Goal: Transaction & Acquisition: Book appointment/travel/reservation

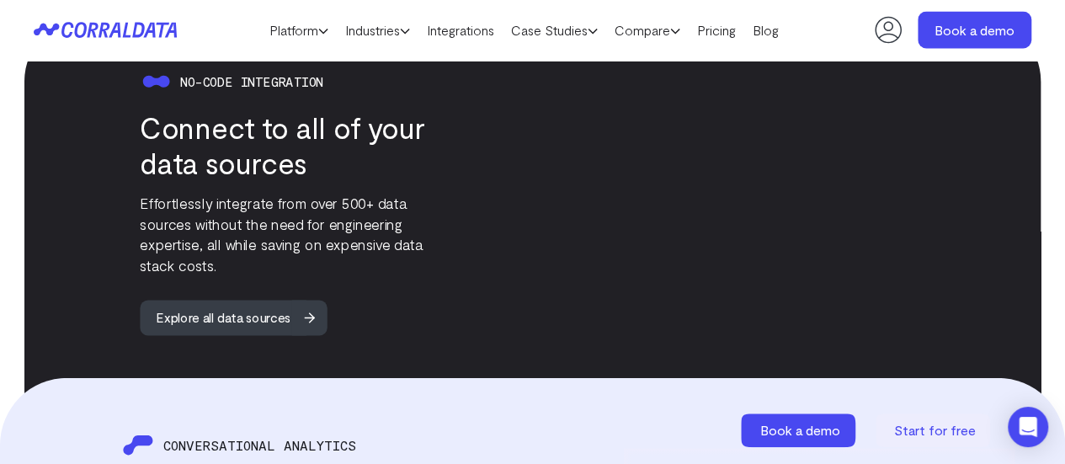
scroll to position [1646, 0]
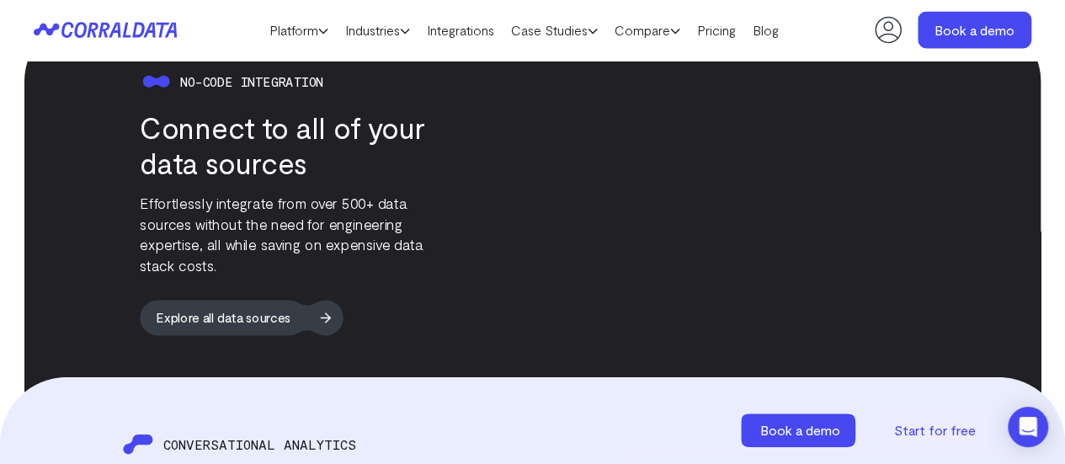
click at [278, 323] on span "Explore all data sources" at bounding box center [223, 317] width 167 height 35
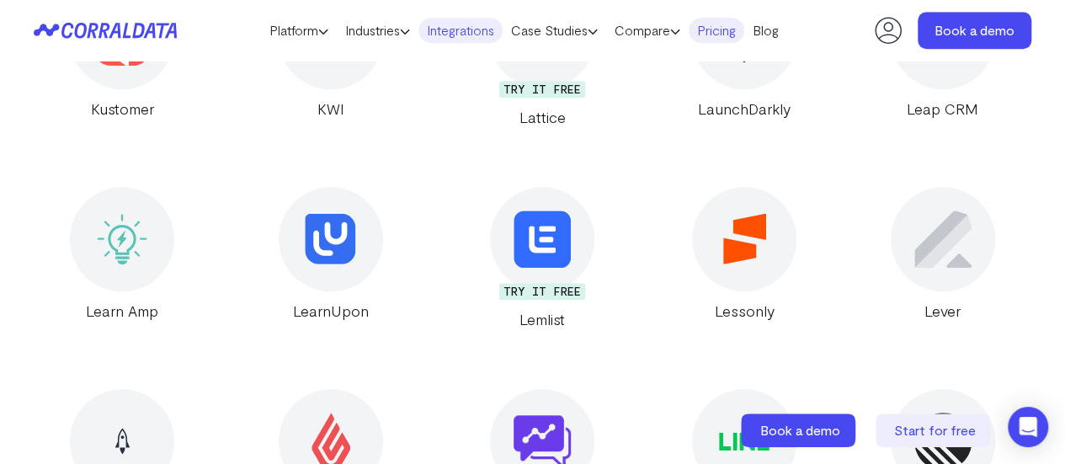
scroll to position [13744, 0]
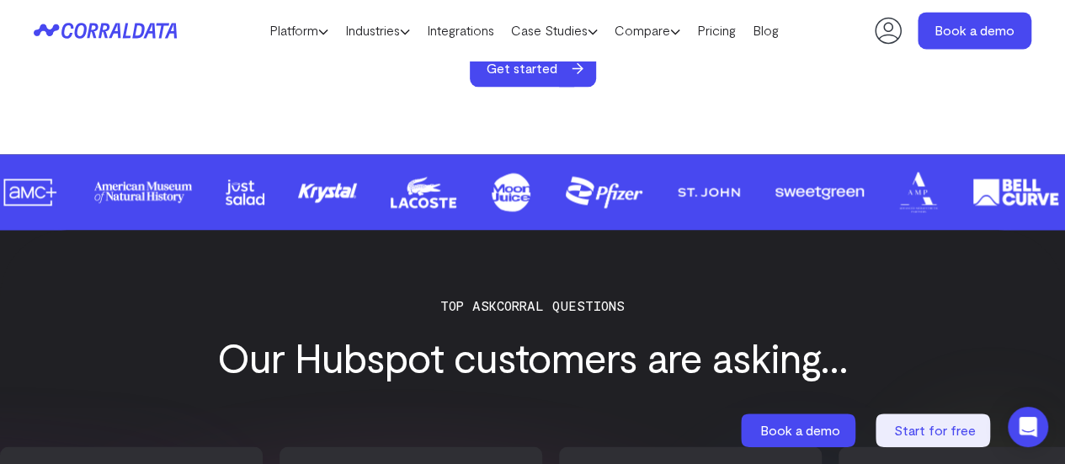
scroll to position [1304, 0]
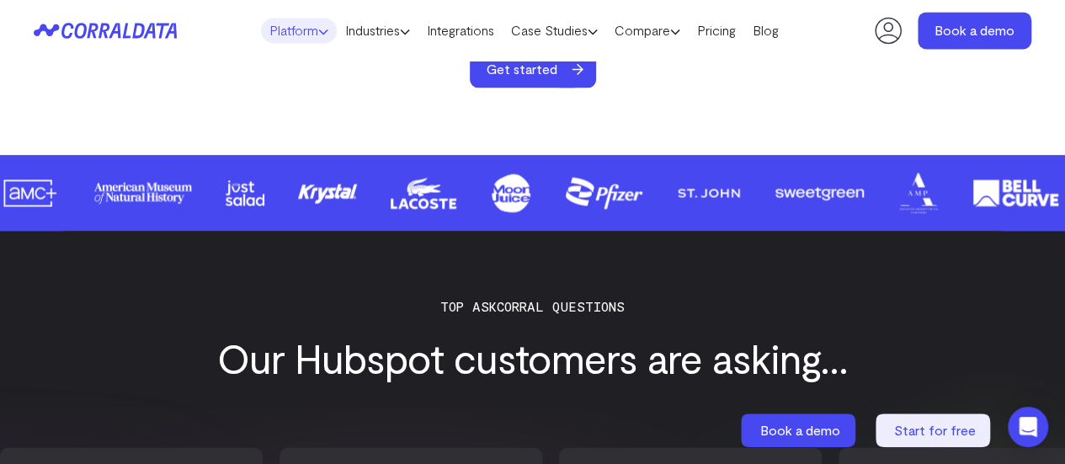
click at [286, 28] on link "Platform" at bounding box center [299, 30] width 76 height 25
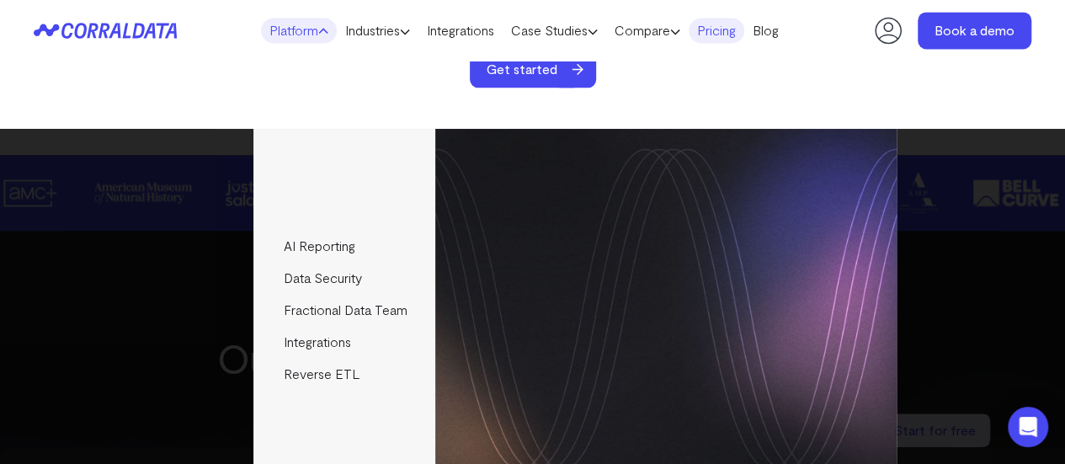
click at [744, 31] on link "Pricing" at bounding box center [717, 30] width 56 height 25
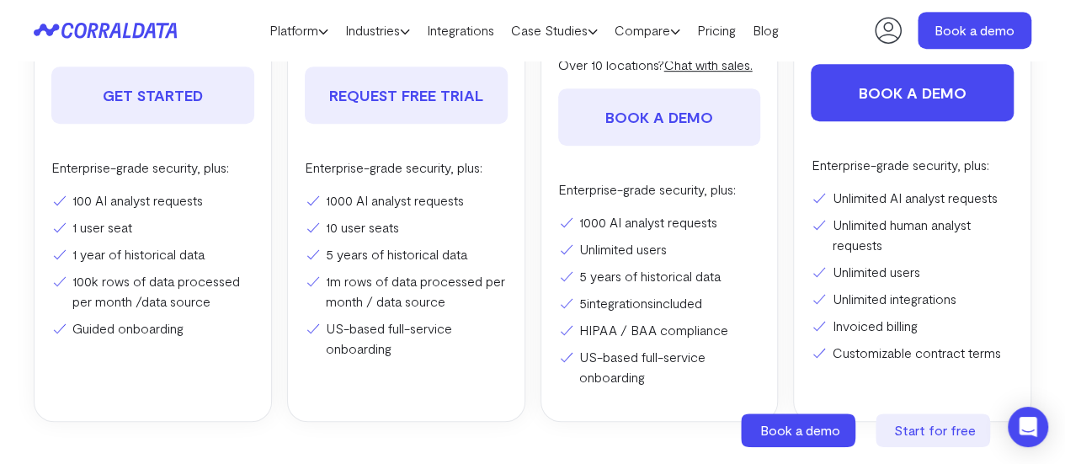
scroll to position [490, 0]
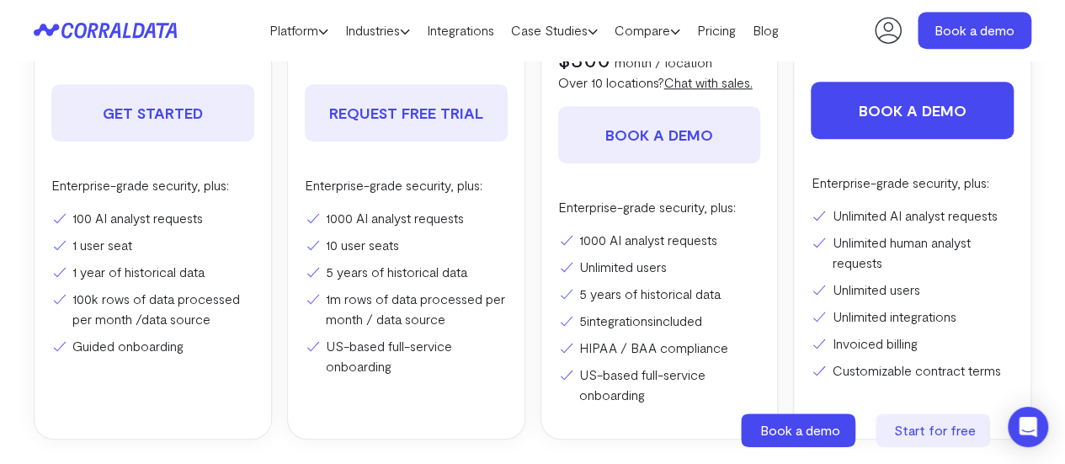
click at [866, 112] on link "Book a demo" at bounding box center [912, 110] width 203 height 57
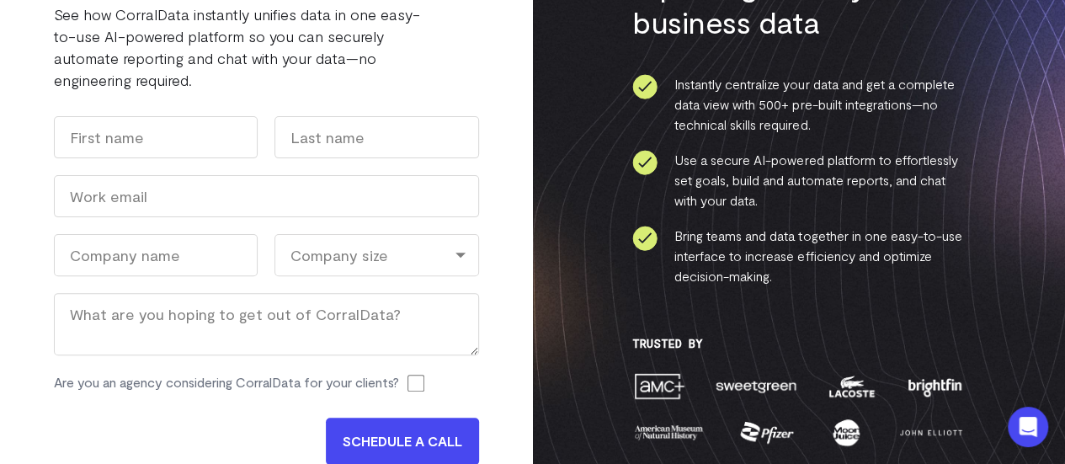
scroll to position [141, 0]
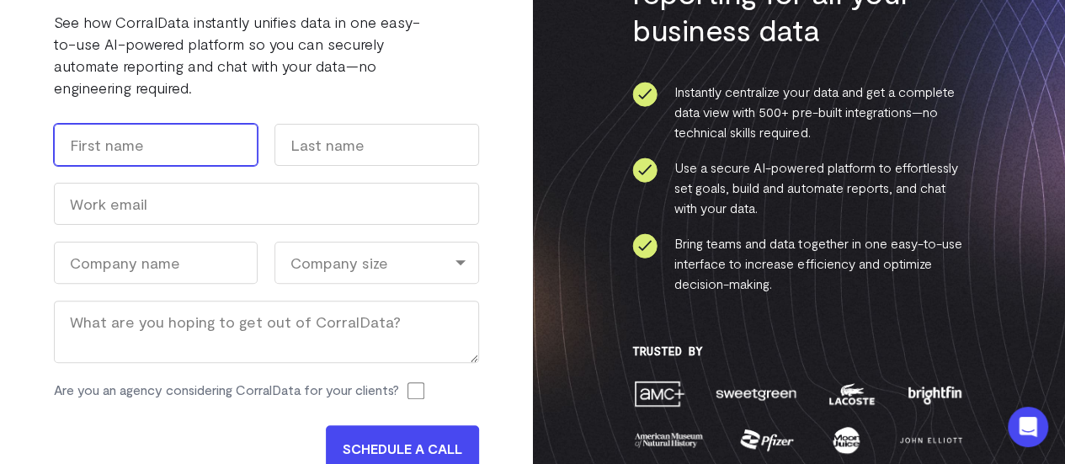
click at [179, 132] on input "First" at bounding box center [156, 145] width 204 height 42
type input "[PERSON_NAME]"
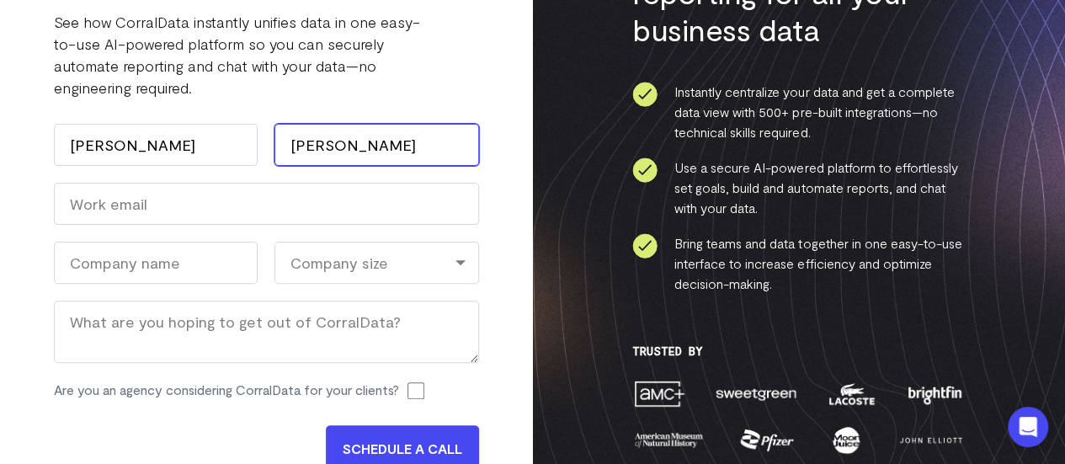
type input "[PERSON_NAME]"
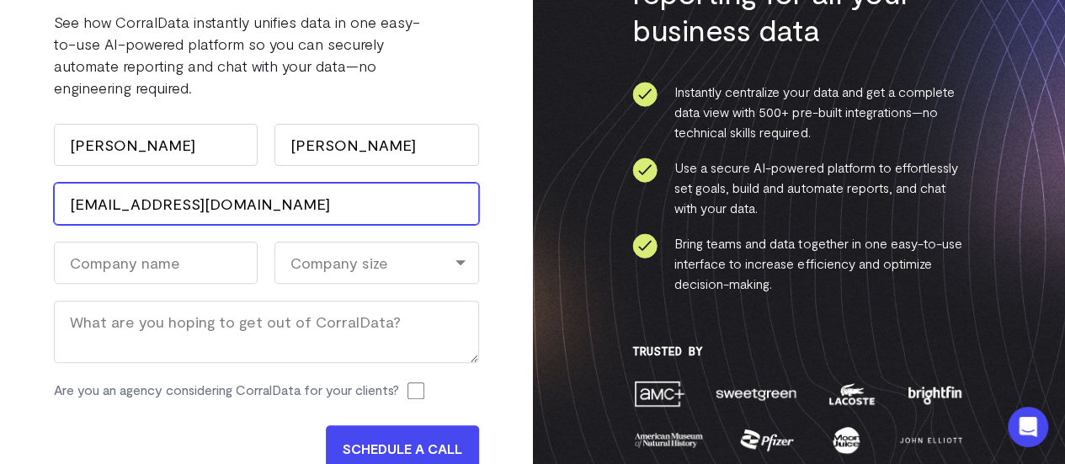
type input "[EMAIL_ADDRESS][DOMAIN_NAME]"
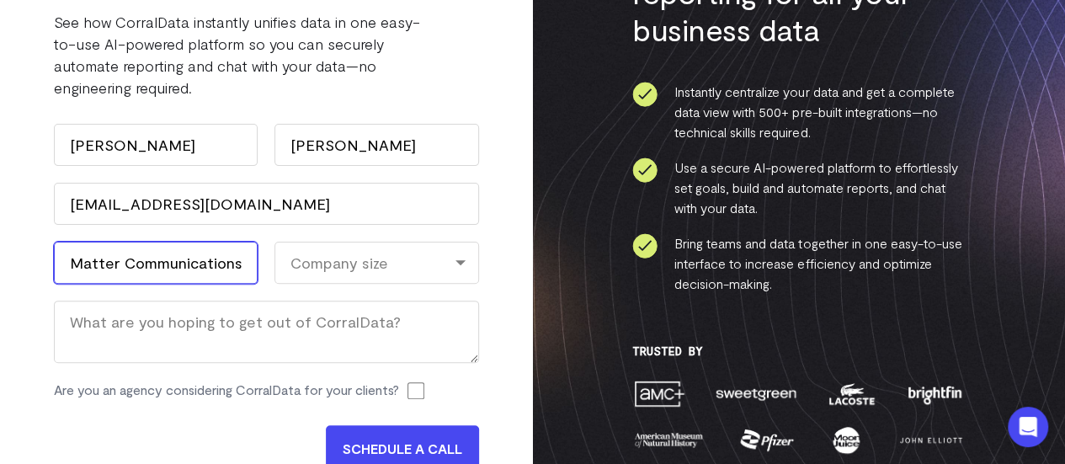
type input "Matter Communications"
click at [364, 248] on div "Company size" at bounding box center [377, 263] width 204 height 42
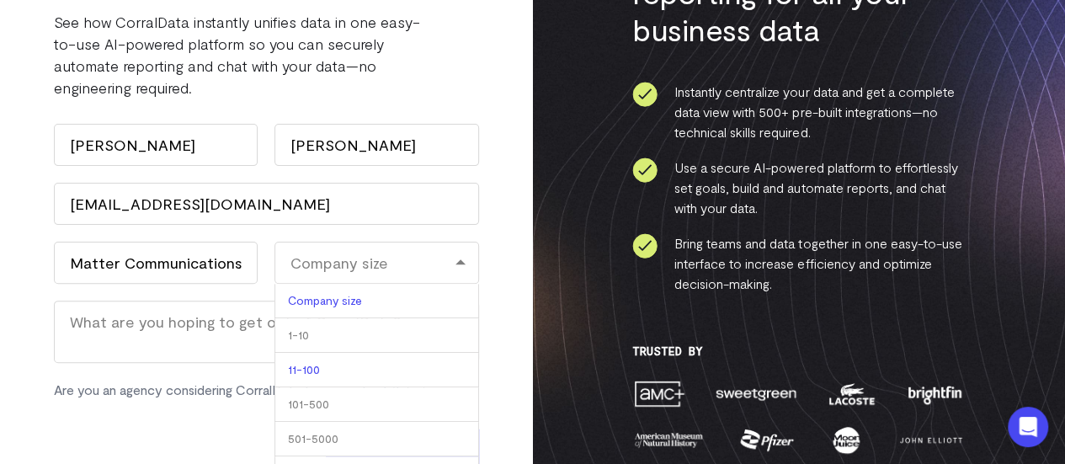
click at [357, 379] on li "11-100" at bounding box center [377, 370] width 204 height 35
select select "11-100"
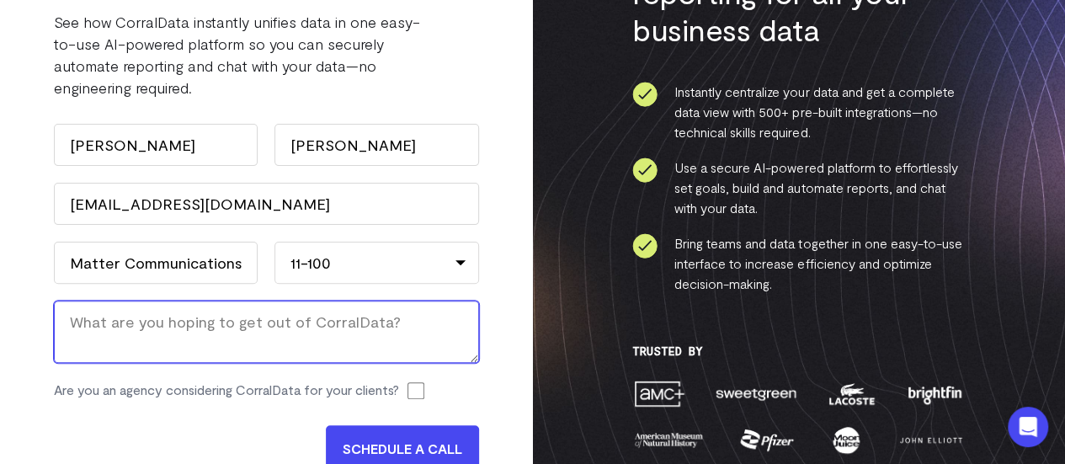
click at [315, 353] on textarea "Message" at bounding box center [266, 332] width 425 height 62
type textarea "AI analyst, data architecture"
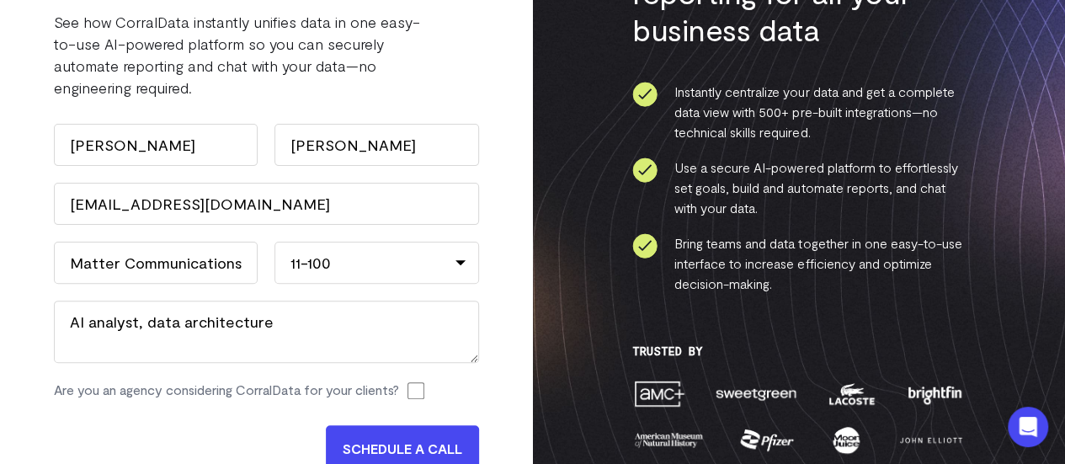
click at [420, 387] on input "Are you an agency considering CorralData for your clients?" at bounding box center [416, 390] width 17 height 17
checkbox input "true"
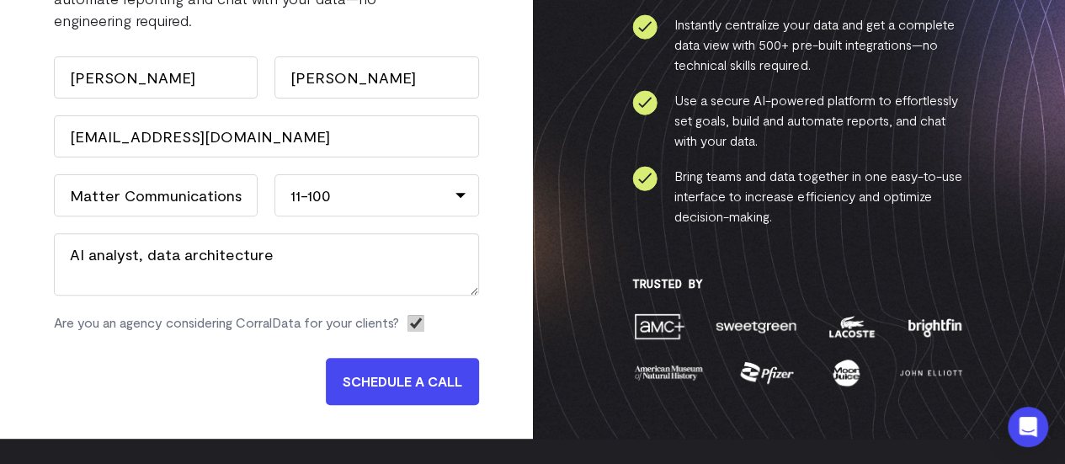
scroll to position [209, 0]
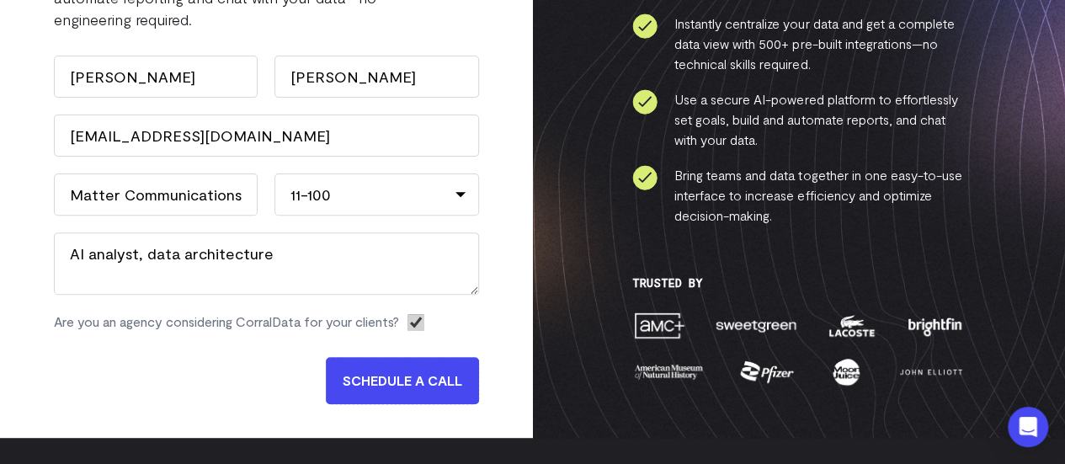
click at [420, 387] on input "SCHEDULE A CALL" at bounding box center [402, 380] width 153 height 47
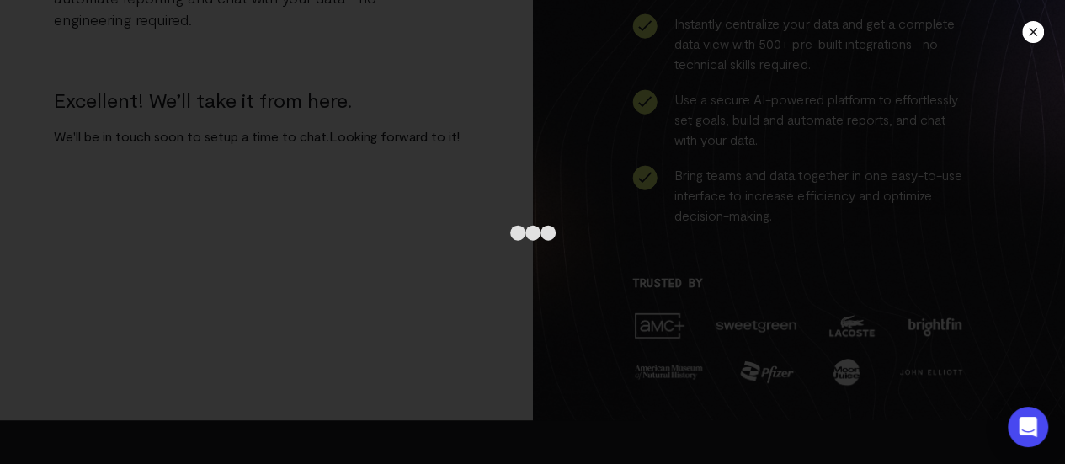
click at [1036, 38] on div at bounding box center [1033, 32] width 22 height 22
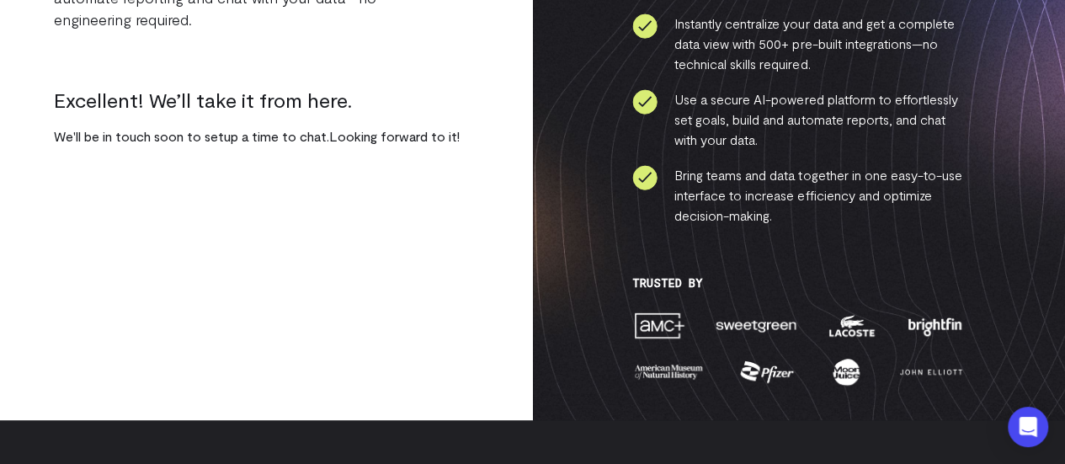
scroll to position [0, 0]
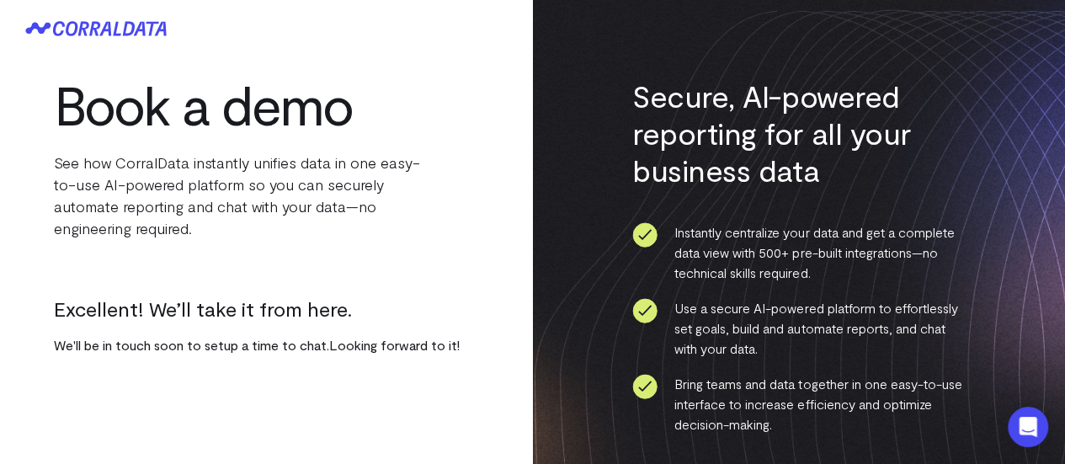
click at [145, 29] on icon at bounding box center [140, 29] width 12 height 14
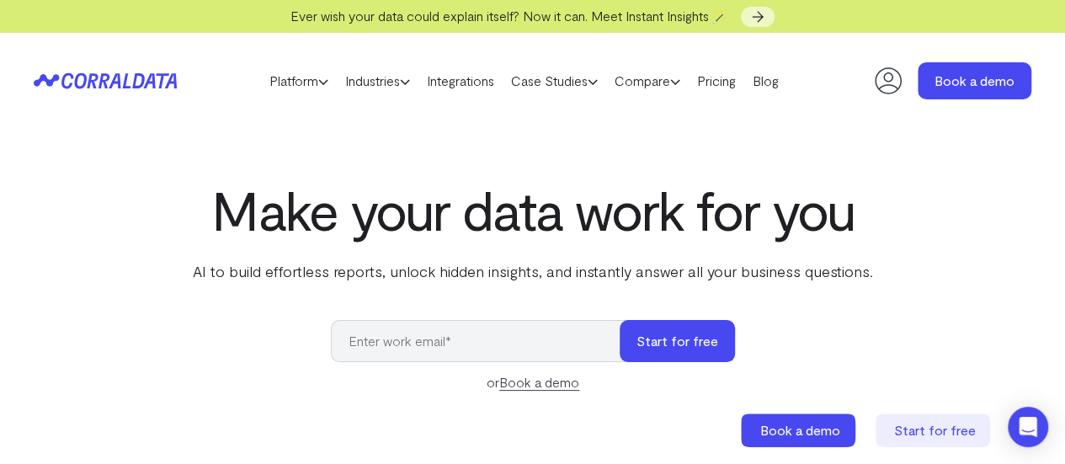
click at [563, 383] on link "Book a demo" at bounding box center [539, 382] width 80 height 17
